Goal: Task Accomplishment & Management: Manage account settings

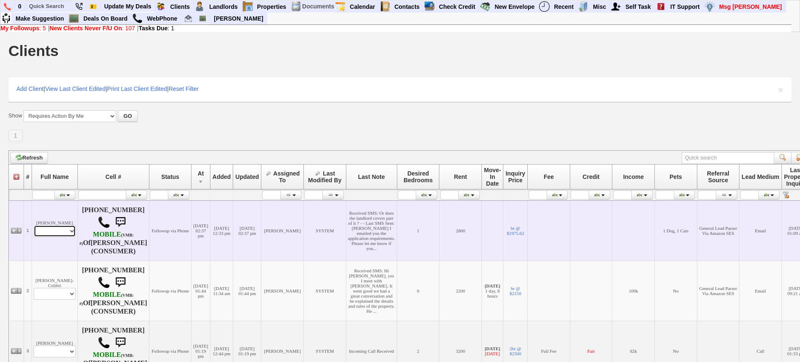
click at [65, 237] on select "Profile Edit Print Email Externally (Will Not Be Tracked In CRM) Closed Deals" at bounding box center [55, 231] width 42 height 12
select select "ChangeURL,/crm/custom/edit_client_form.php?redirect=%2Fcrm%2Fclients.php&id=162…"
click at [34, 233] on select "Profile Edit Print Email Externally (Will Not Be Tracked In CRM) Closed Deals" at bounding box center [55, 231] width 42 height 12
select select
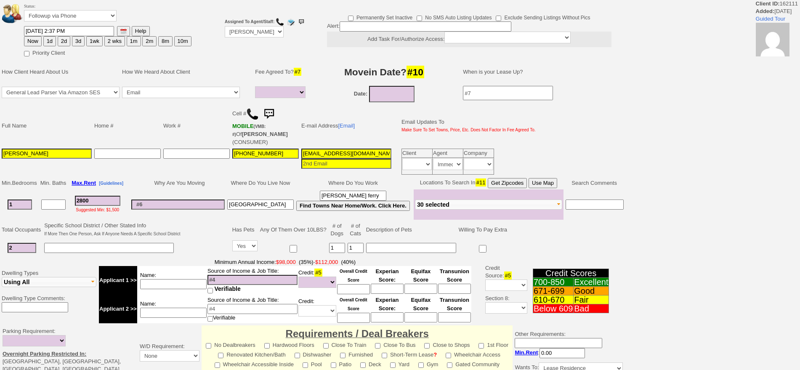
select select
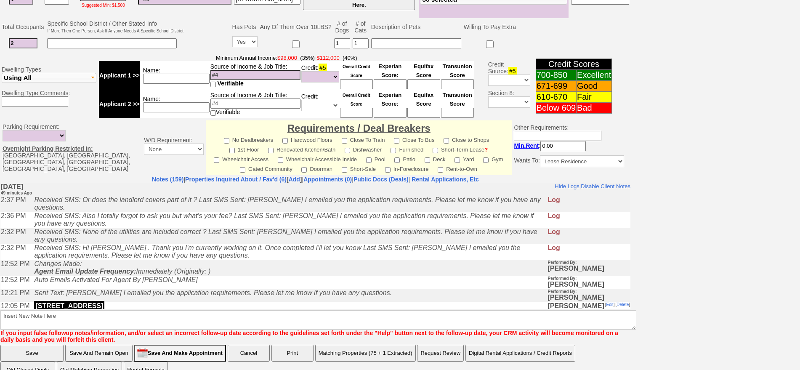
scroll to position [254, 0]
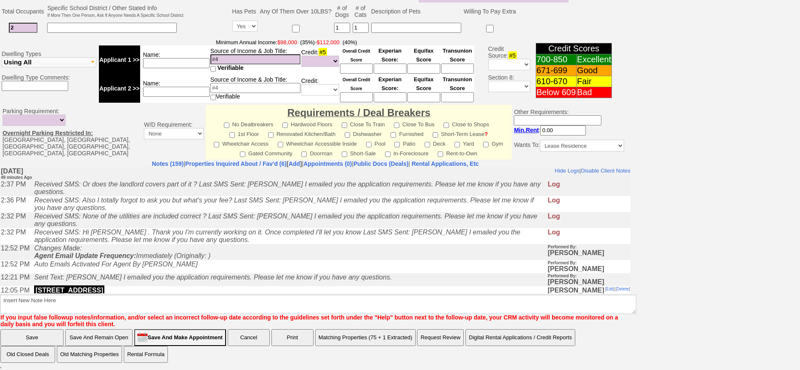
click at [275, 271] on td "Auto Emails Activated For Agent By [PERSON_NAME]" at bounding box center [288, 266] width 517 height 13
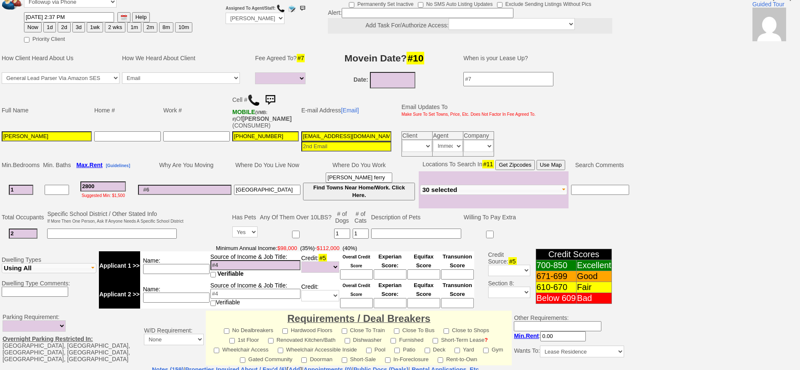
scroll to position [44, 0]
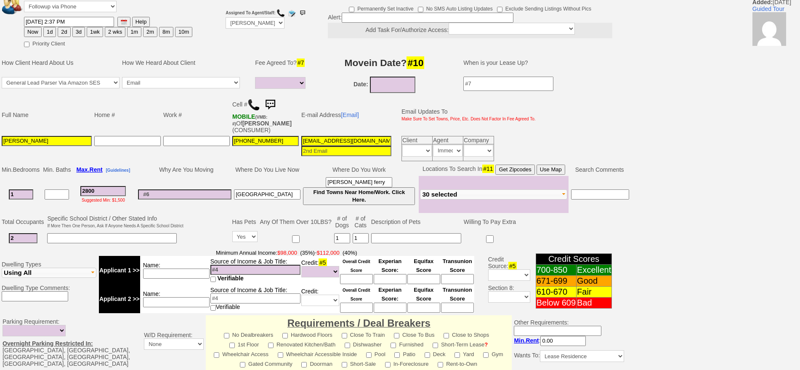
click at [274, 102] on img at bounding box center [270, 104] width 17 height 17
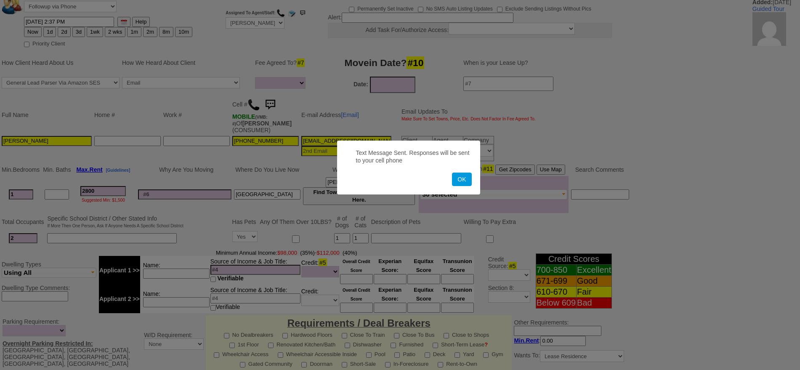
click at [452, 173] on button "OK" at bounding box center [461, 179] width 19 height 13
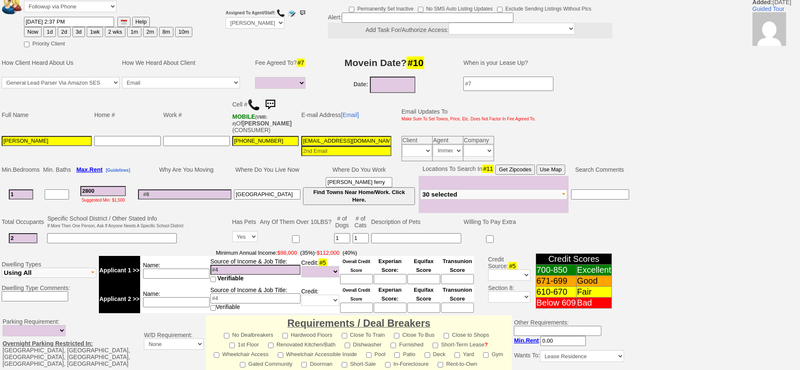
click at [274, 102] on img at bounding box center [270, 104] width 17 height 17
click at [276, 101] on img at bounding box center [270, 104] width 17 height 17
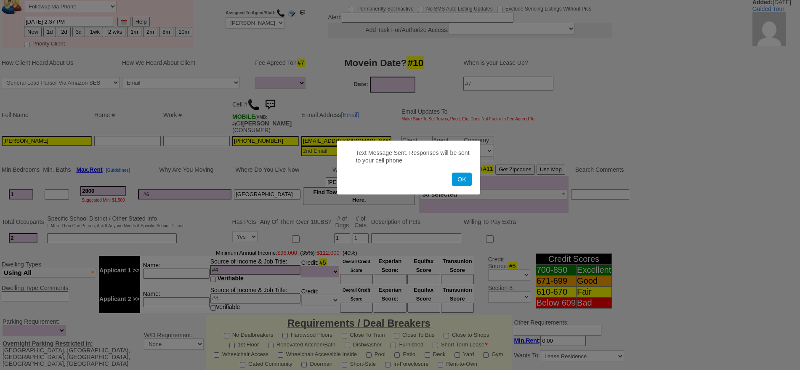
click at [452, 173] on button "OK" at bounding box center [461, 179] width 19 height 13
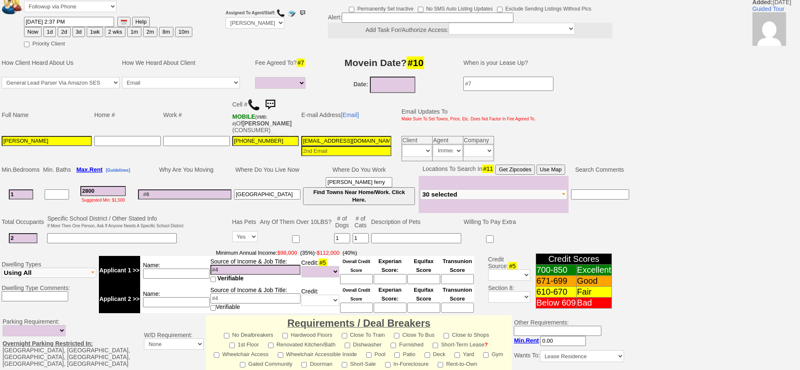
click at [269, 103] on img at bounding box center [270, 104] width 17 height 17
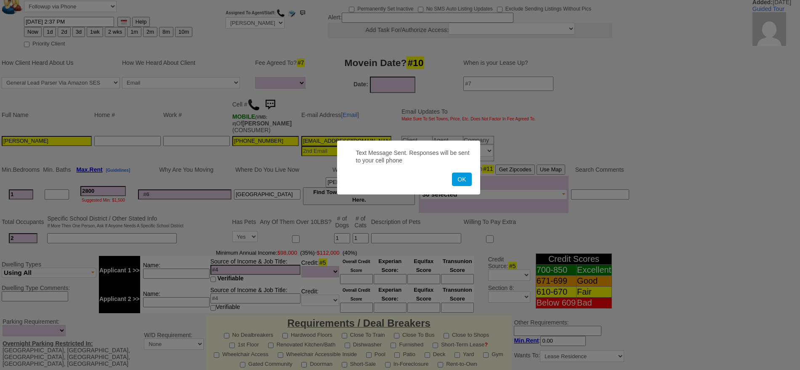
click at [452, 173] on button "OK" at bounding box center [461, 179] width 19 height 13
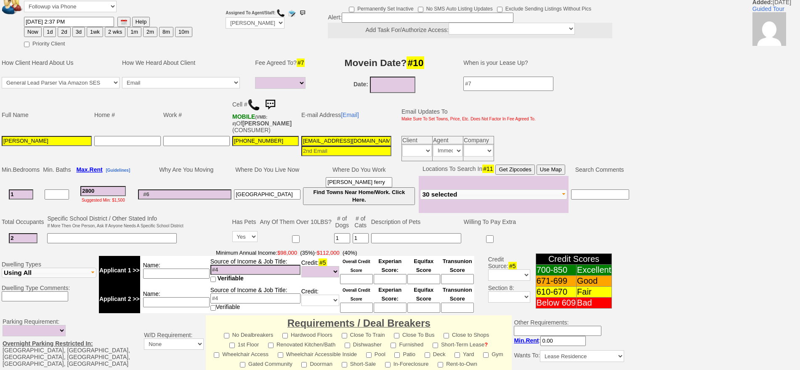
click at [268, 102] on img at bounding box center [270, 104] width 17 height 17
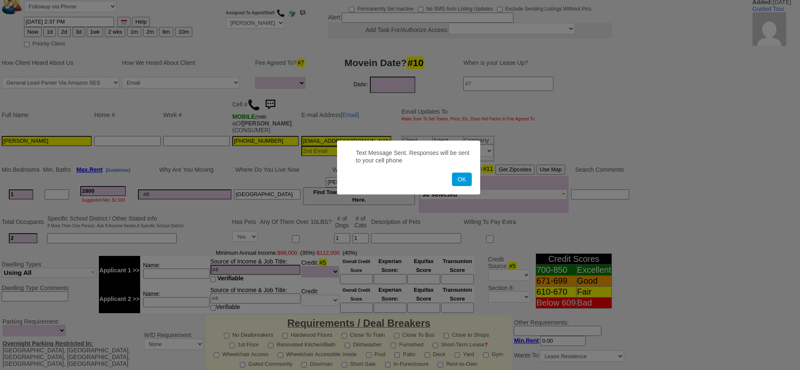
click at [452, 173] on button "OK" at bounding box center [461, 179] width 19 height 13
